Goal: Entertainment & Leisure: Consume media (video, audio)

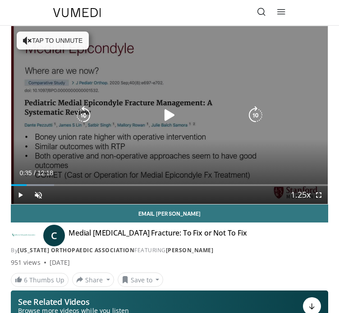
click at [84, 128] on div "10 seconds Tap to unmute" at bounding box center [169, 115] width 316 height 178
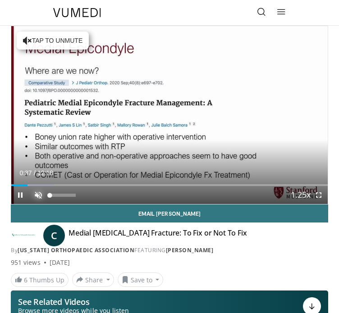
click at [41, 195] on span "Video Player" at bounding box center [38, 195] width 18 height 18
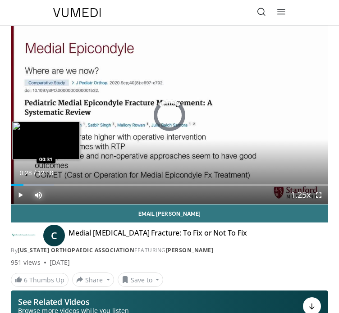
click at [23, 182] on div "Loaded : 13.53% 00:28 00:31" at bounding box center [169, 181] width 316 height 9
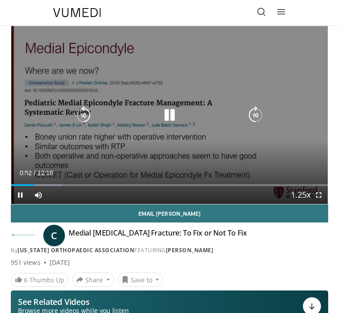
click at [173, 118] on icon "Video Player" at bounding box center [169, 115] width 18 height 18
click at [167, 120] on icon "Video Player" at bounding box center [169, 115] width 18 height 18
click at [168, 114] on icon "Video Player" at bounding box center [169, 115] width 18 height 18
click at [169, 116] on icon "Video Player" at bounding box center [169, 115] width 18 height 18
click at [167, 110] on icon "Video Player" at bounding box center [169, 115] width 18 height 18
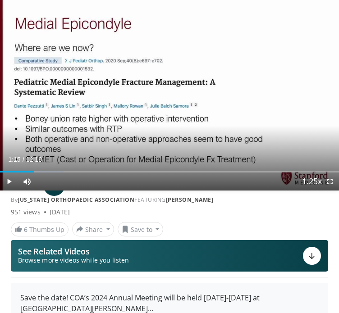
scroll to position [75, 0]
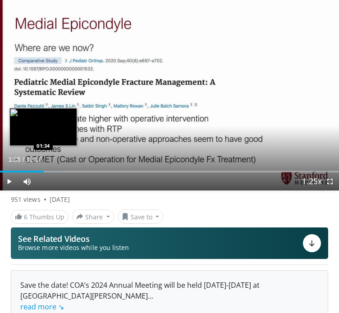
click at [43, 167] on div "Loaded : 18.94% 01:35 01:34" at bounding box center [169, 168] width 339 height 9
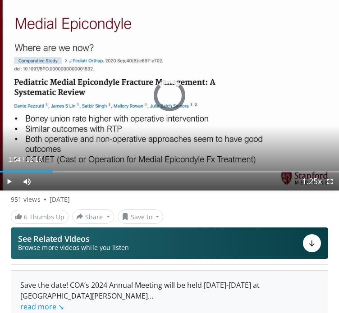
click at [54, 167] on div "Loaded : 18.94% 01:54 01:56" at bounding box center [169, 168] width 339 height 9
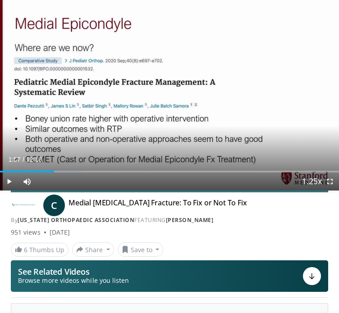
scroll to position [0, 0]
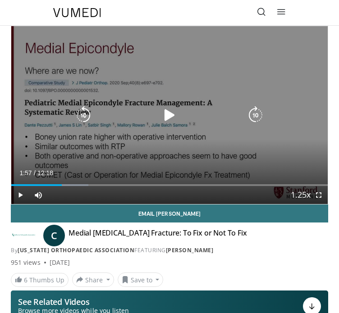
click at [170, 121] on icon "Video Player" at bounding box center [169, 115] width 18 height 18
click at [171, 120] on icon "Video Player" at bounding box center [169, 115] width 18 height 18
drag, startPoint x: 171, startPoint y: 120, endPoint x: 157, endPoint y: 141, distance: 24.6
click at [157, 141] on div "10 seconds Tap to unmute" at bounding box center [169, 115] width 316 height 178
click at [168, 118] on icon "Video Player" at bounding box center [169, 115] width 18 height 18
